Goal: Transaction & Acquisition: Purchase product/service

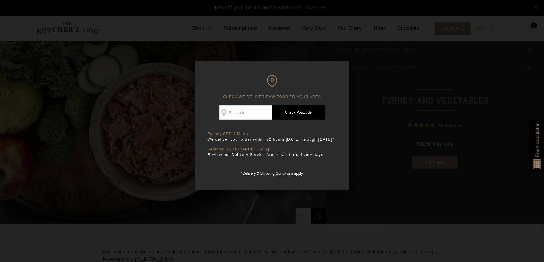
click at [470, 79] on div at bounding box center [272, 131] width 544 height 262
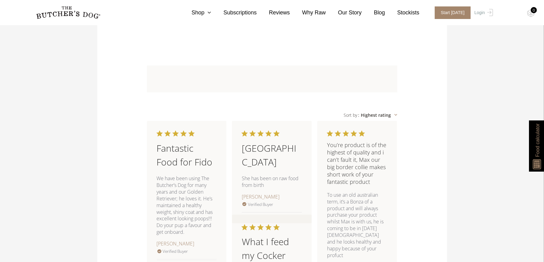
scroll to position [652, 0]
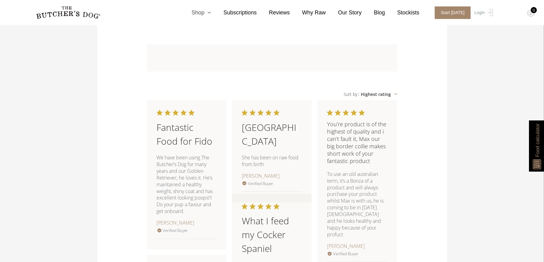
click at [211, 11] on icon at bounding box center [207, 13] width 7 height 6
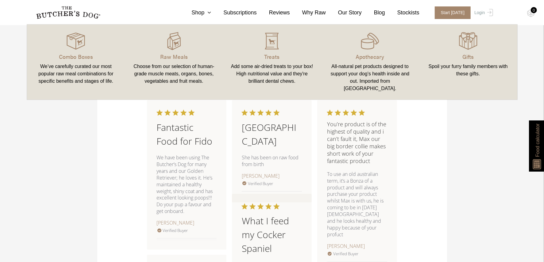
click at [188, 65] on div "Choose from our selection of human-grade muscle meats, organs, bones, vegetable…" at bounding box center [173, 74] width 83 height 22
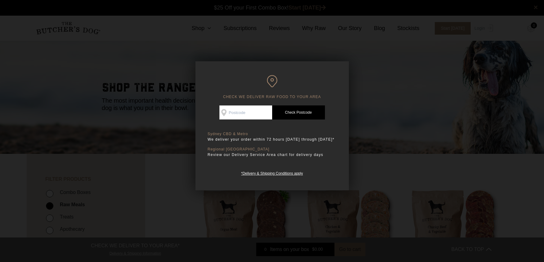
click at [490, 74] on div at bounding box center [272, 131] width 544 height 262
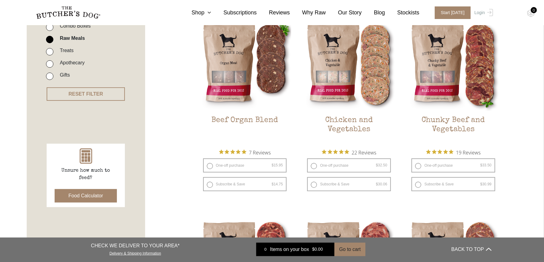
scroll to position [307, 0]
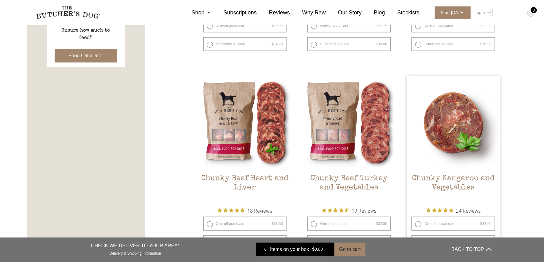
click at [486, 130] on img at bounding box center [453, 122] width 93 height 93
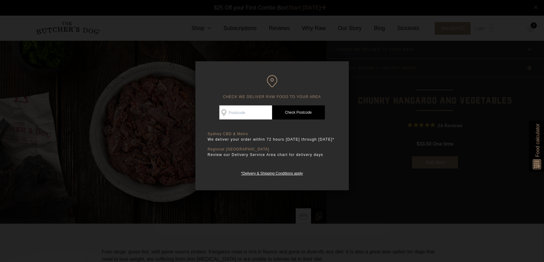
click at [448, 114] on div at bounding box center [272, 131] width 544 height 262
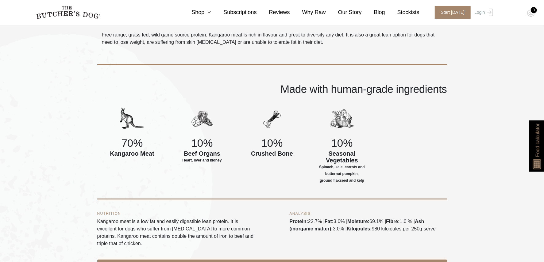
scroll to position [269, 0]
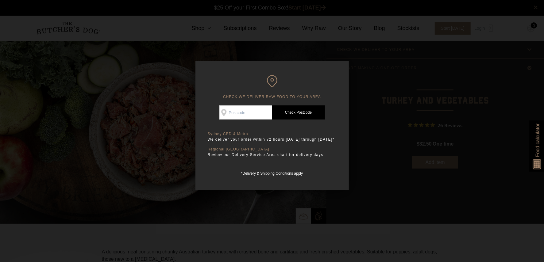
click at [446, 81] on div at bounding box center [272, 131] width 544 height 262
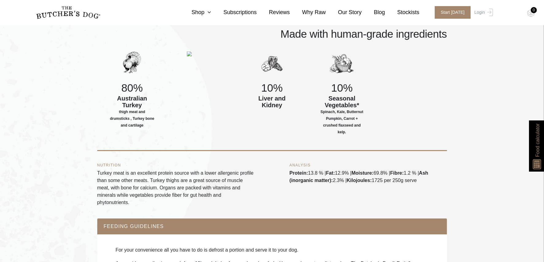
scroll to position [269, 0]
